Goal: Obtain resource: Download file/media

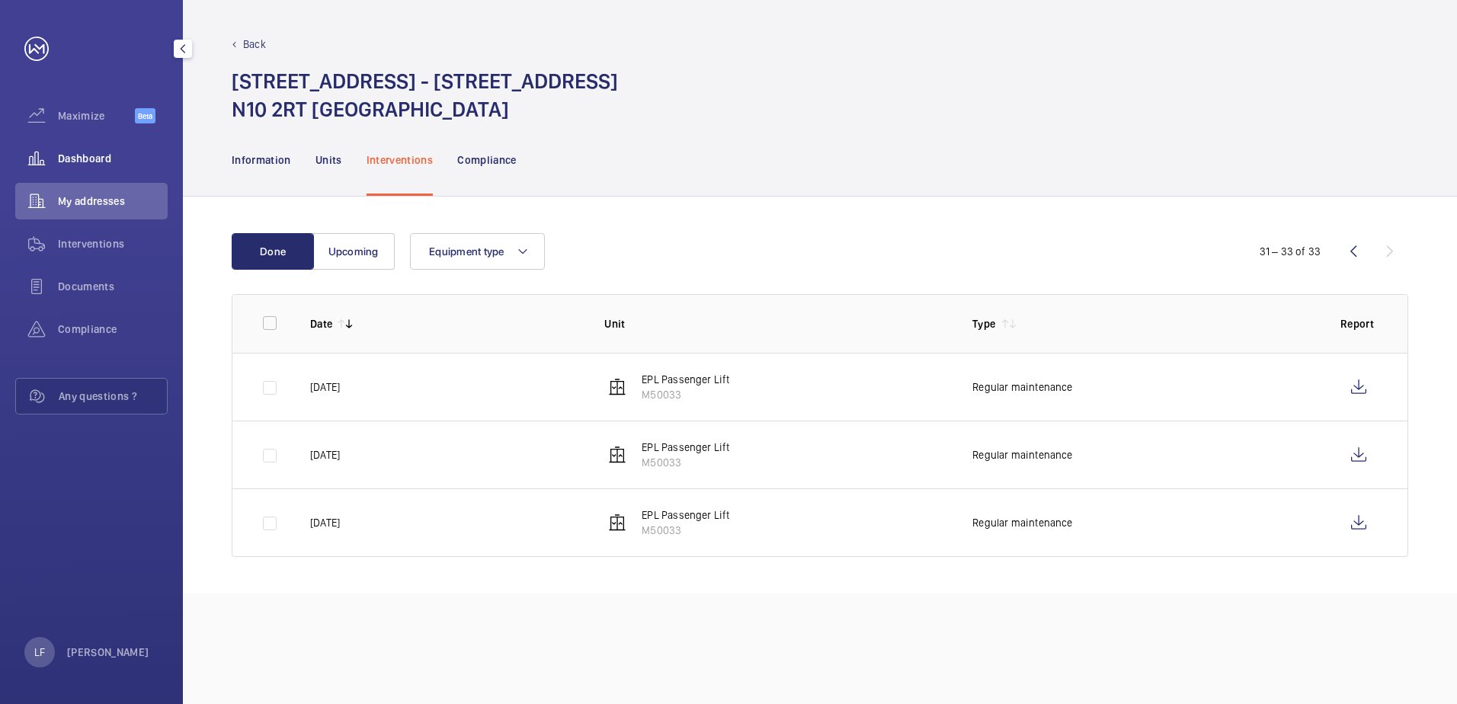
click at [113, 163] on span "Dashboard" at bounding box center [113, 158] width 110 height 15
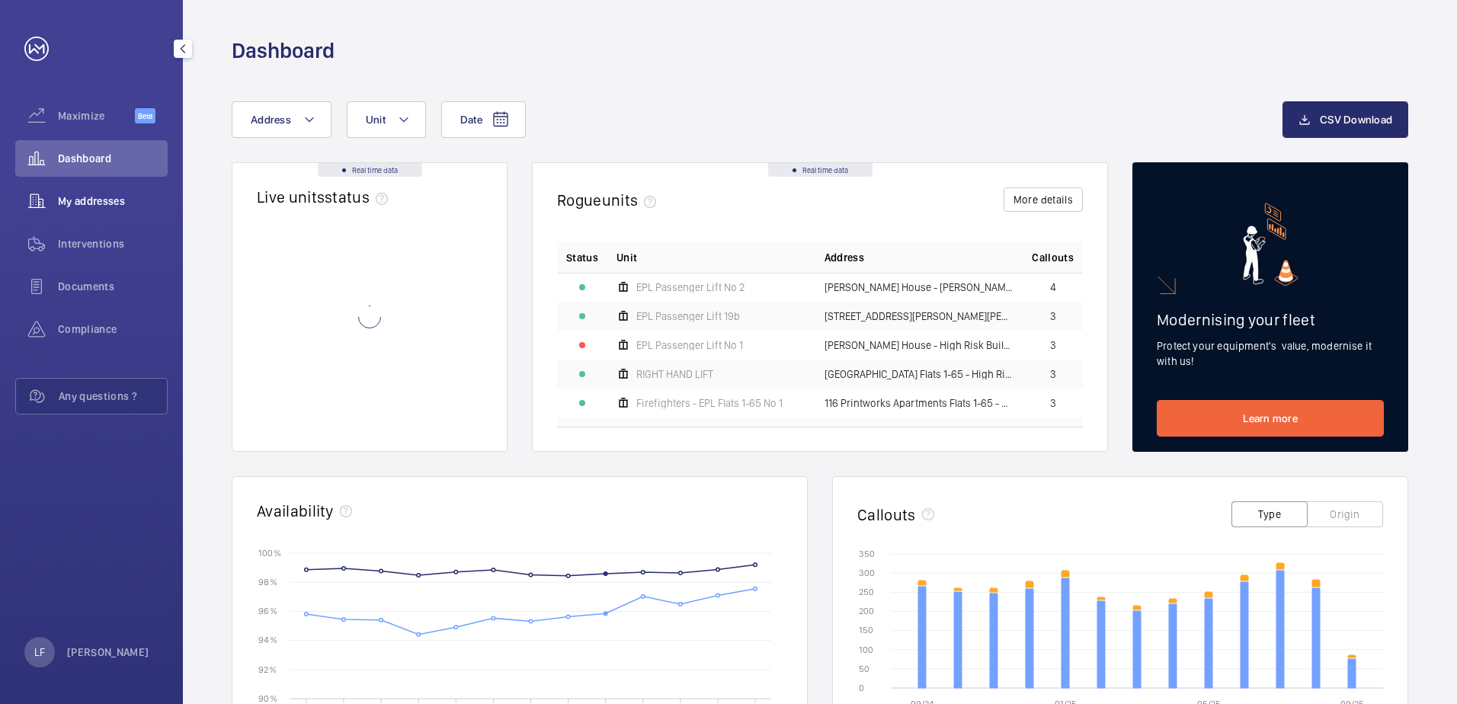
click at [102, 193] on div "My addresses" at bounding box center [91, 201] width 152 height 37
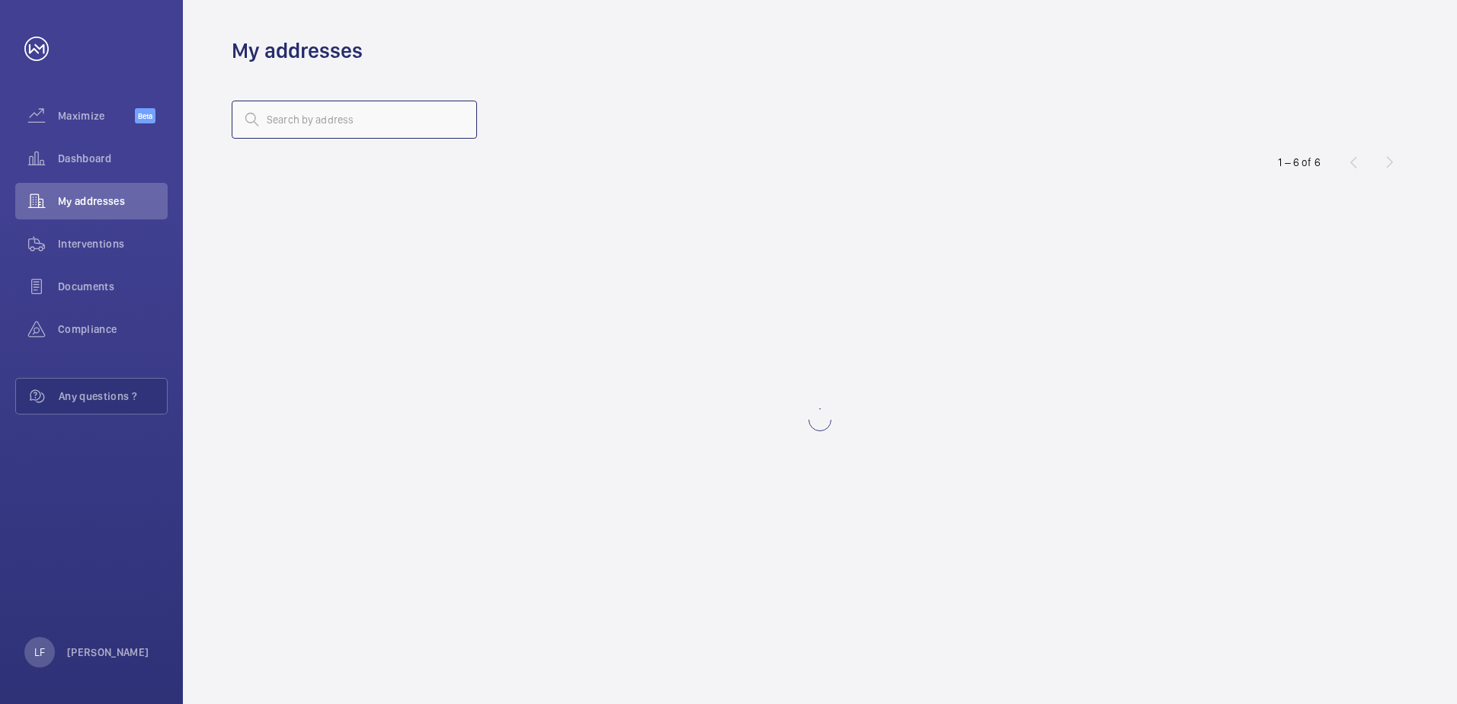
click at [278, 130] on input "text" at bounding box center [354, 120] width 245 height 38
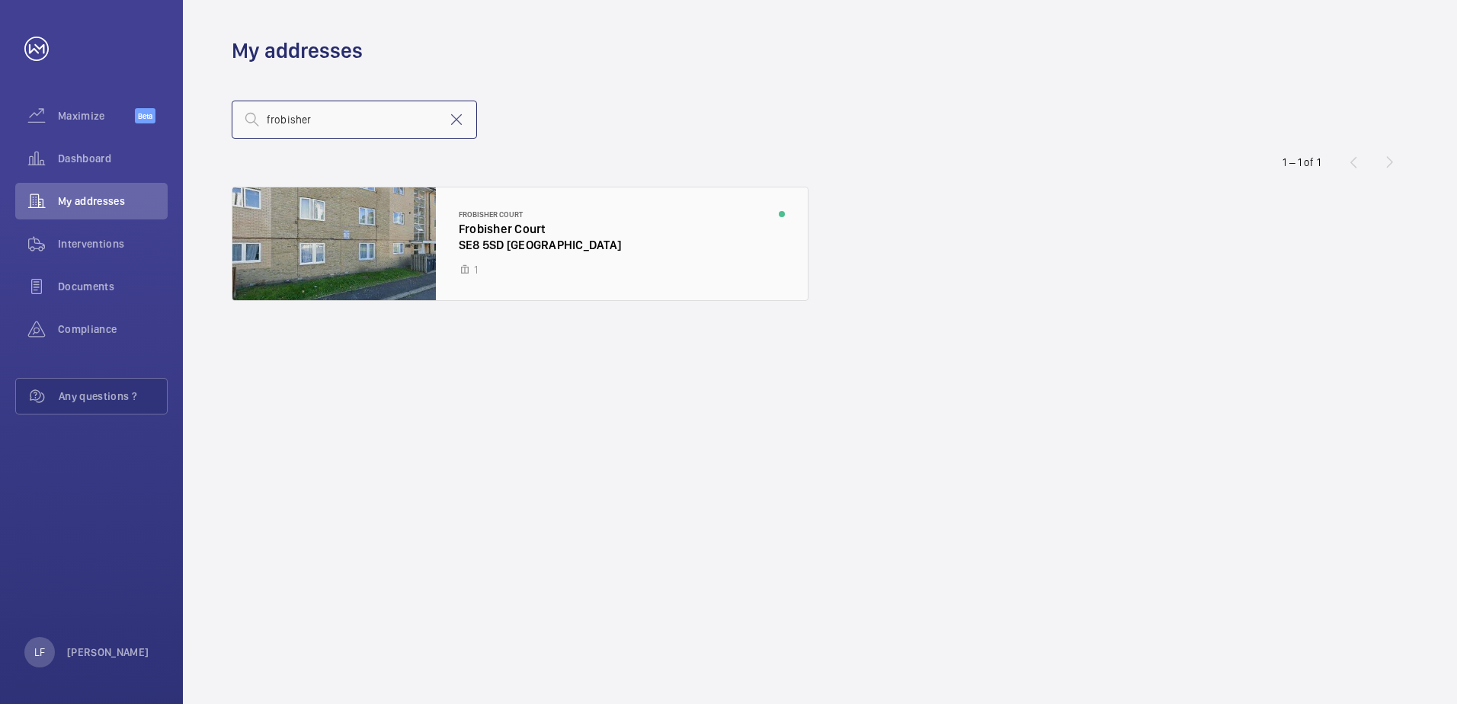
type input "frobisher"
click at [502, 243] on div at bounding box center [519, 243] width 575 height 113
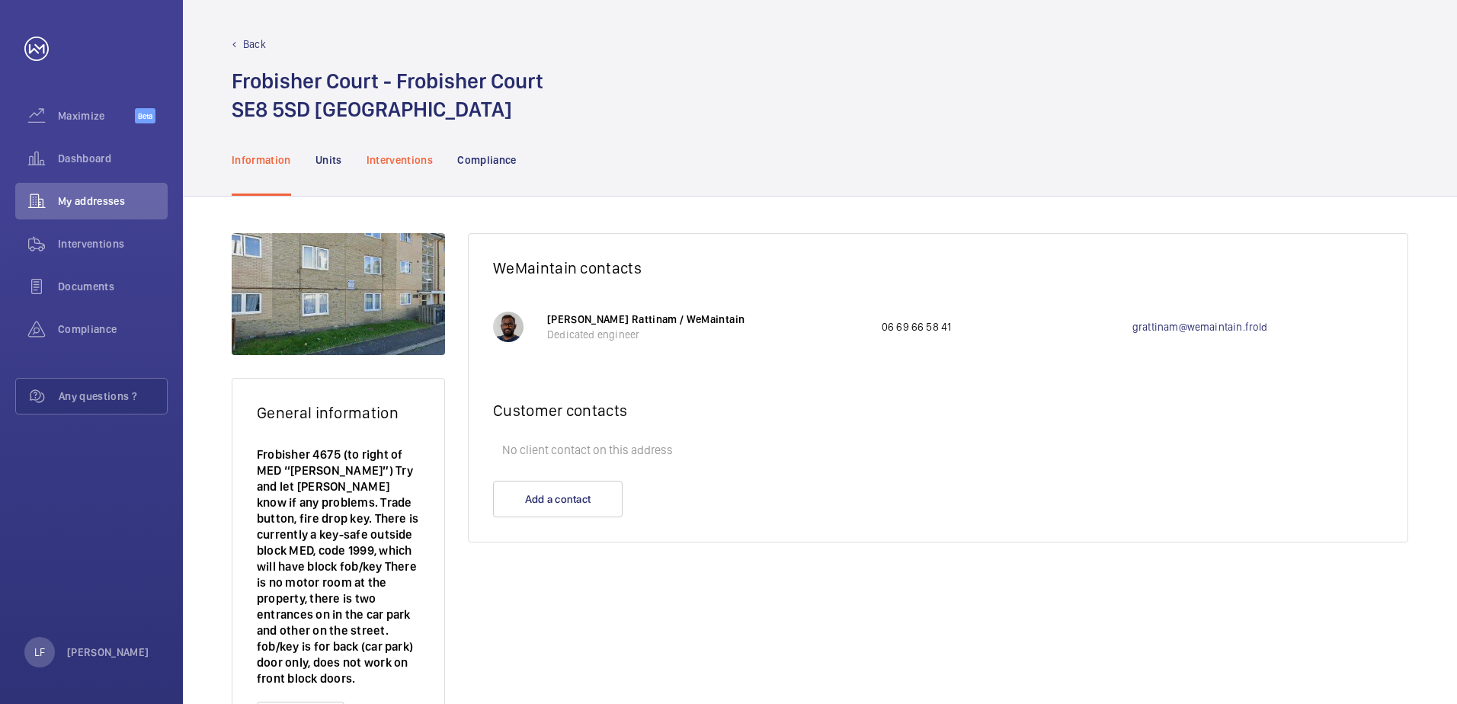
click at [397, 158] on p "Interventions" at bounding box center [400, 159] width 67 height 15
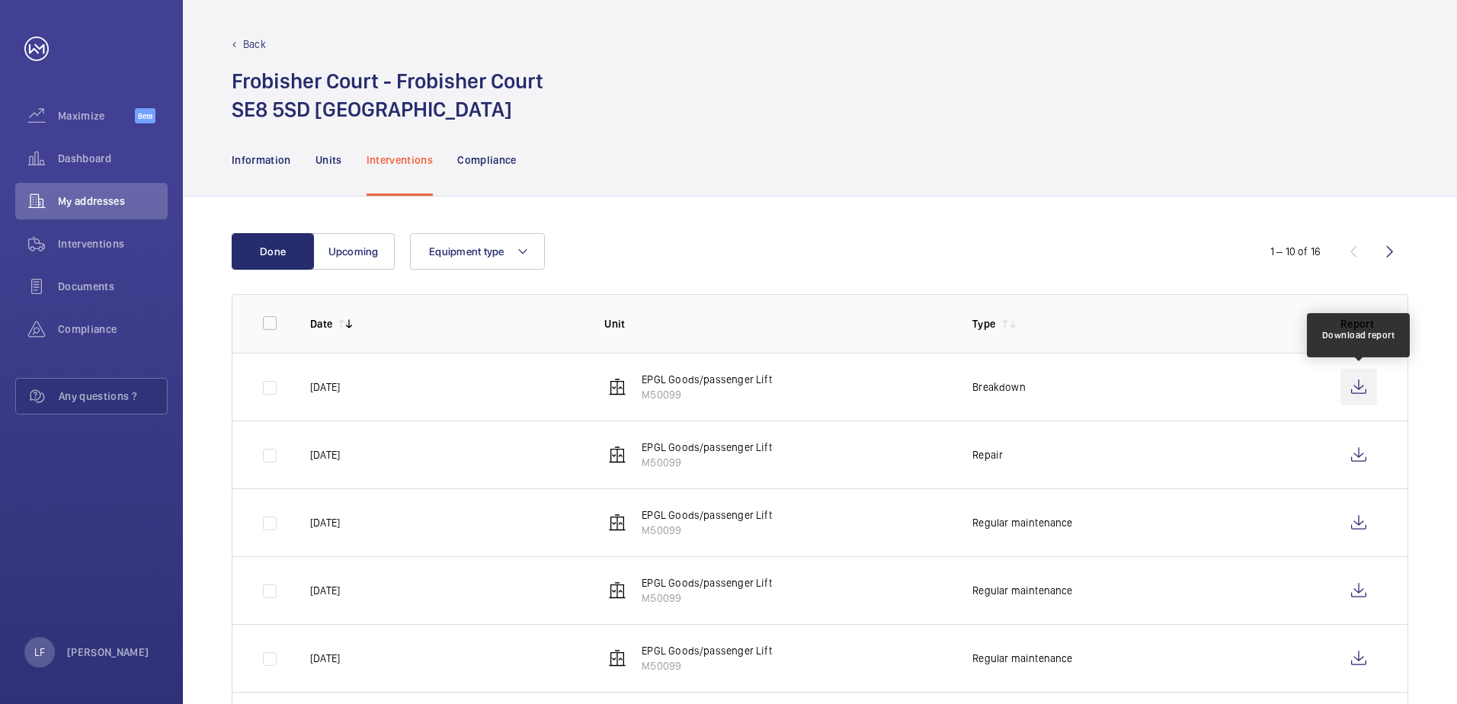
click at [1346, 392] on wm-front-icon-button at bounding box center [1358, 387] width 37 height 37
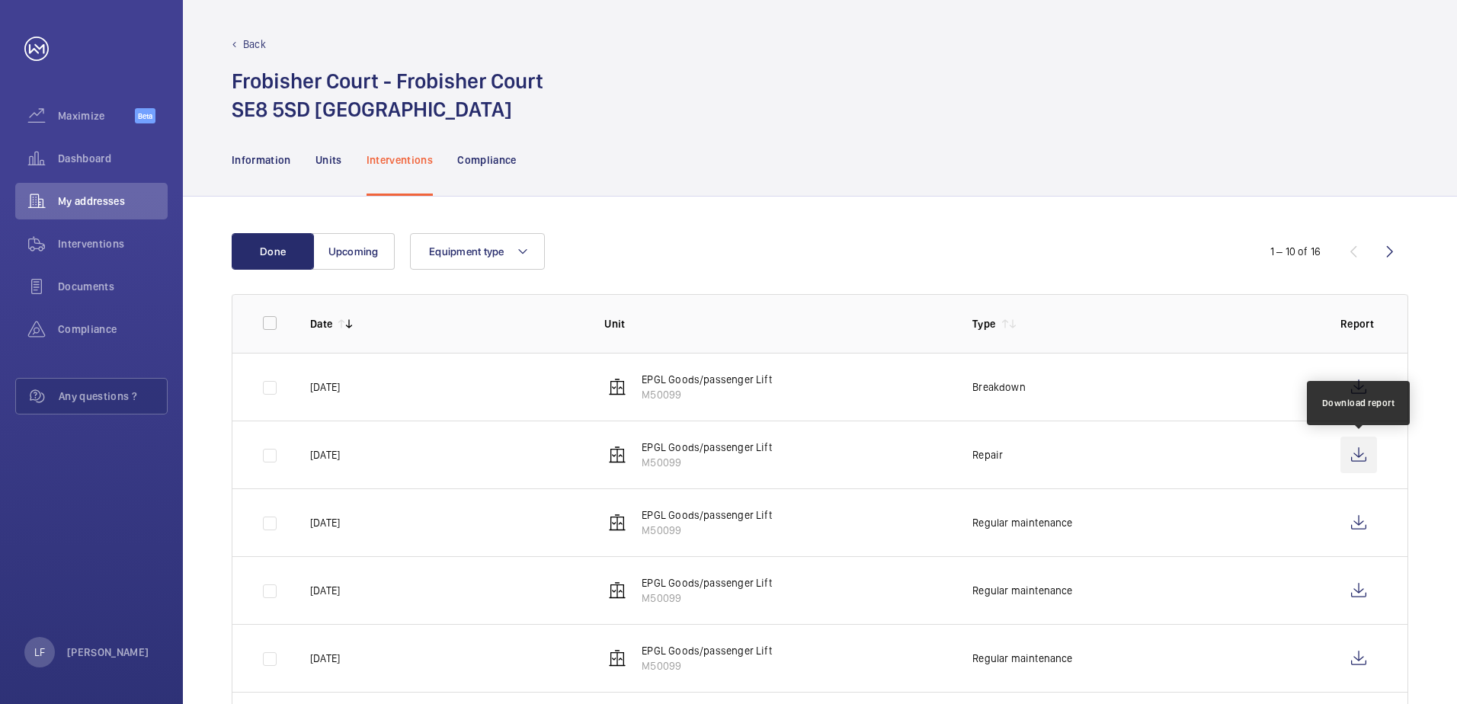
click at [1359, 462] on wm-front-icon-button at bounding box center [1358, 455] width 37 height 37
